Goal: Navigation & Orientation: Find specific page/section

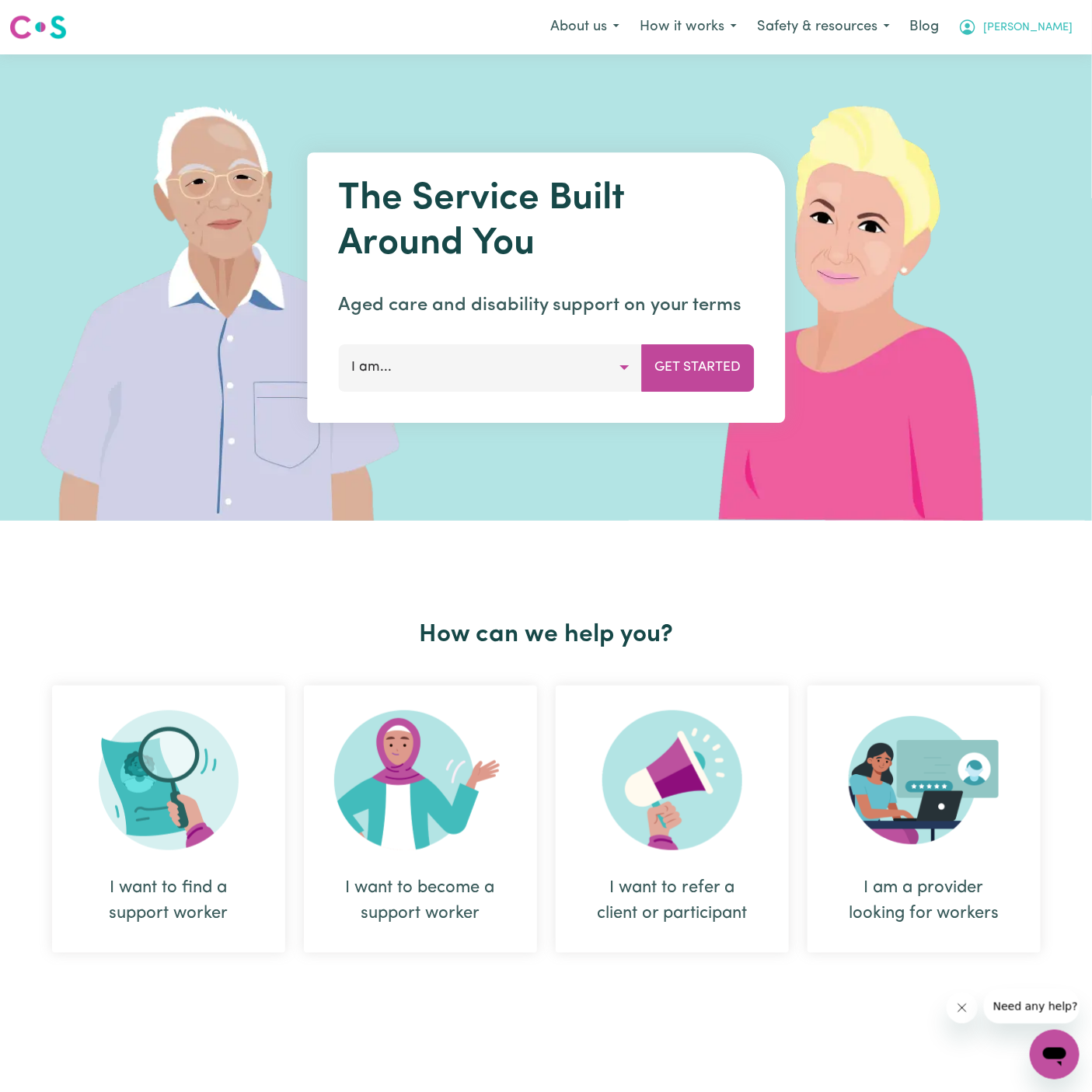
click at [1061, 29] on span "[PERSON_NAME]" at bounding box center [1028, 28] width 89 height 17
click at [1052, 60] on link "Admin Dashboard" at bounding box center [1020, 61] width 123 height 30
